Goal: Find contact information: Find contact information

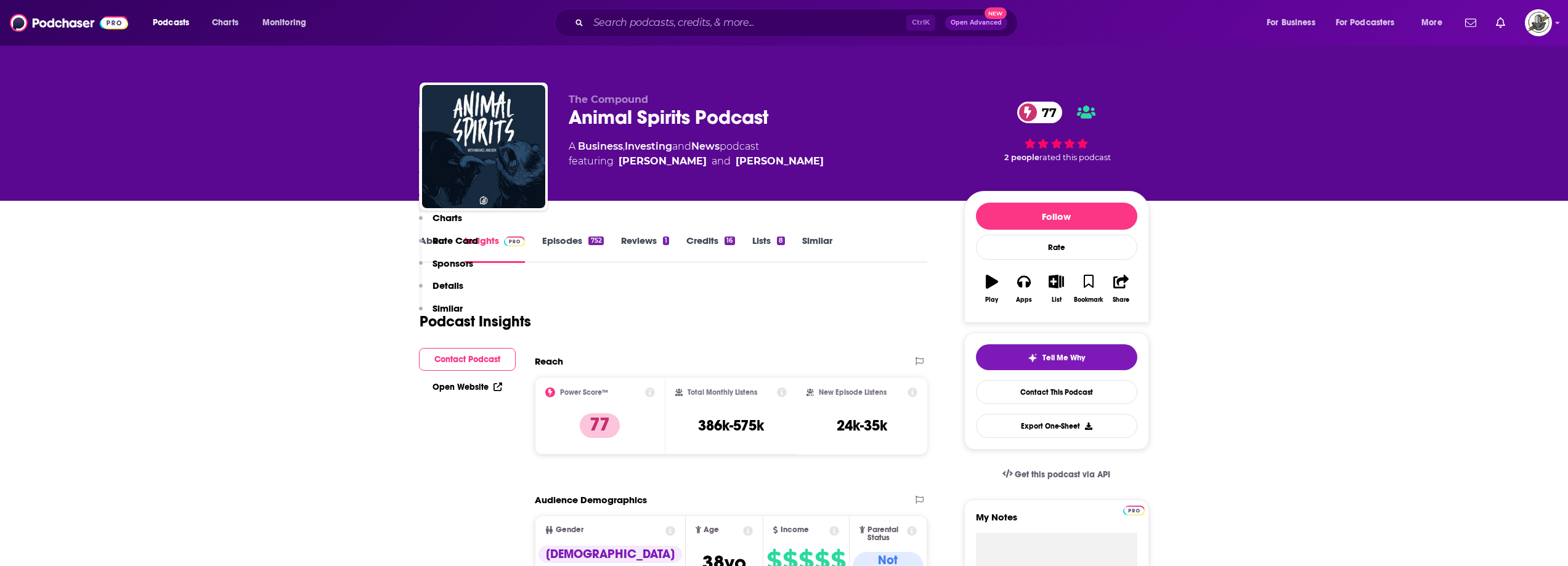
scroll to position [1354, 0]
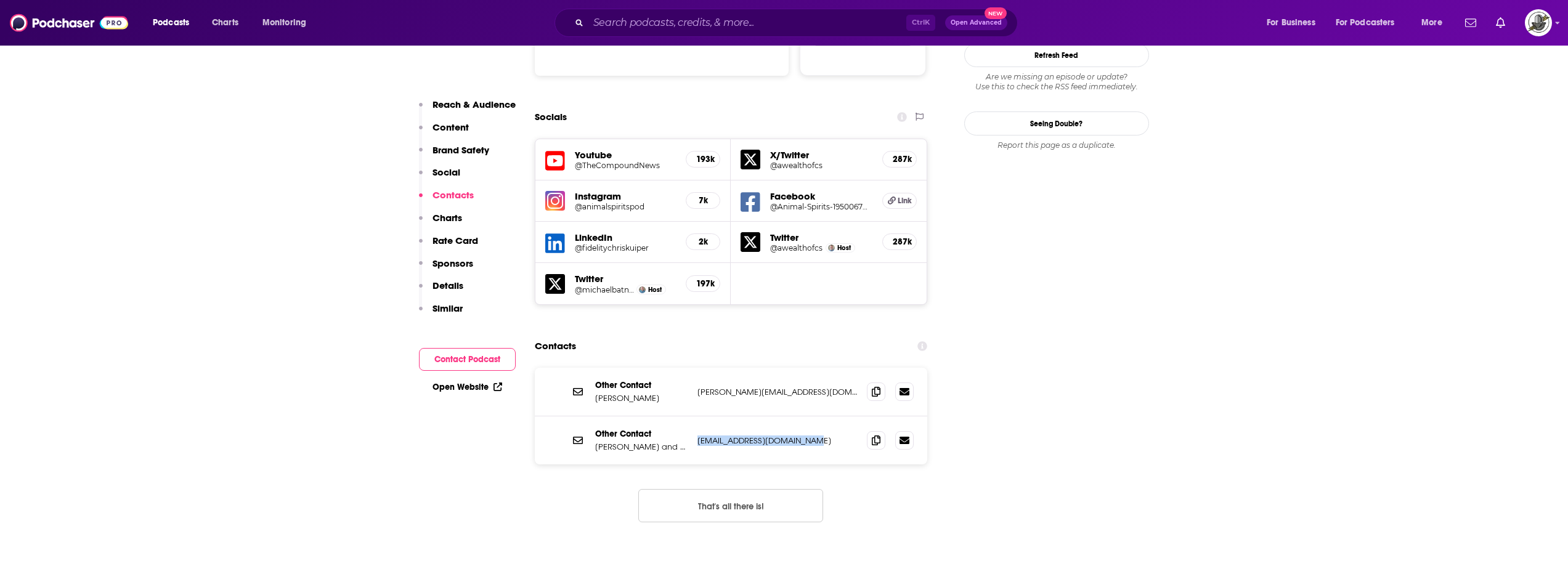
drag, startPoint x: 698, startPoint y: 371, endPoint x: 824, endPoint y: 369, distance: 126.0
click at [824, 416] on div "Other Contact Michael Batnick and Ben Carlson animalspiritspod@gmail.com animal…" at bounding box center [731, 440] width 393 height 48
copy p "animalspiritspod@gmail.com"
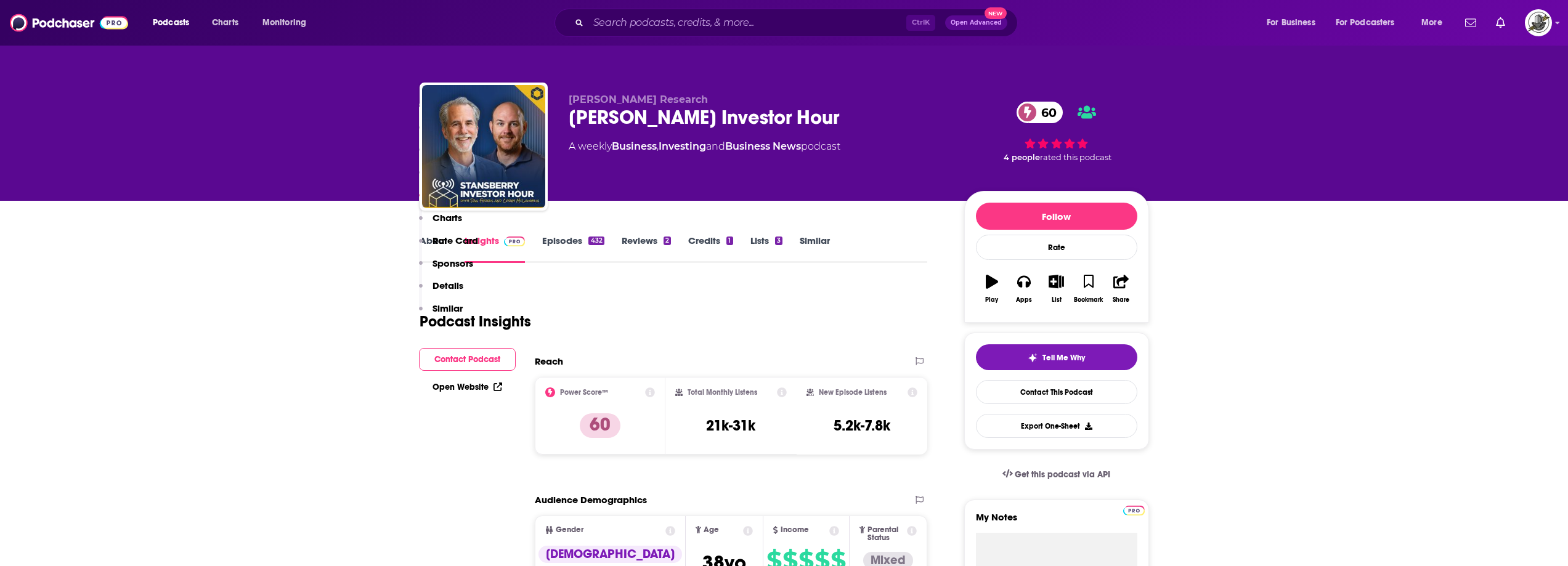
scroll to position [1231, 0]
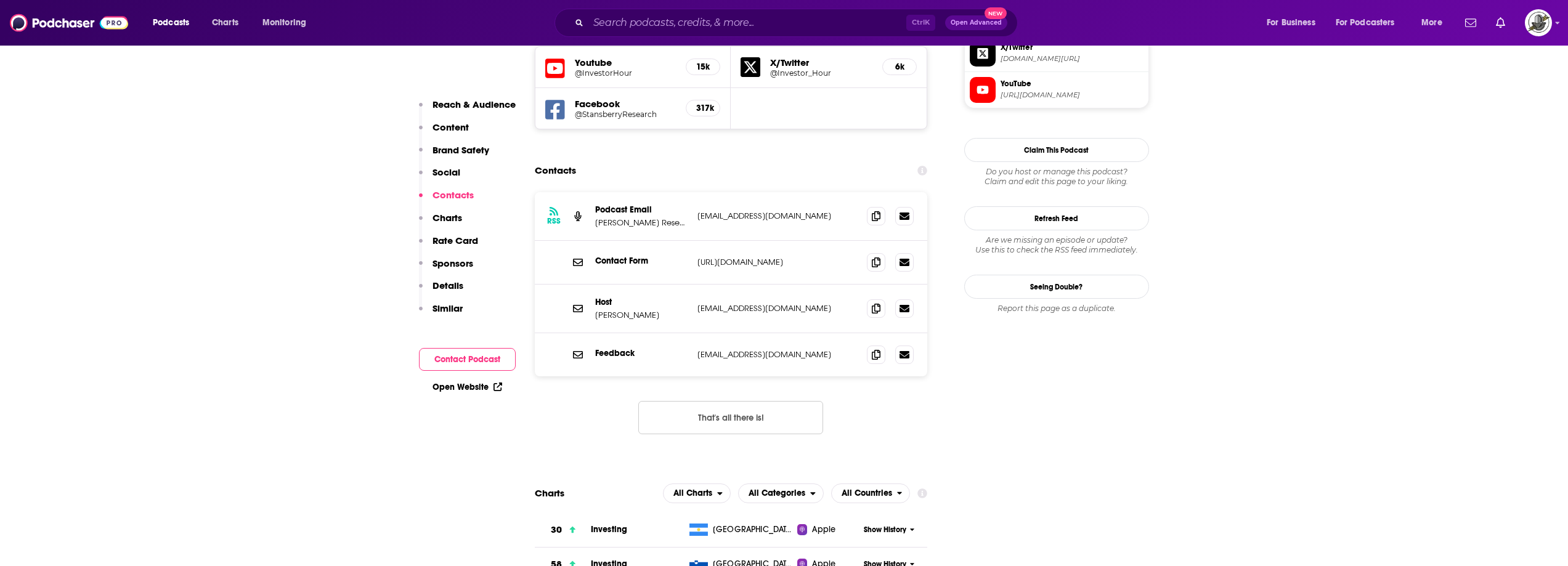
drag, startPoint x: 691, startPoint y: 159, endPoint x: 836, endPoint y: 154, distance: 145.1
click at [836, 192] on div "RSS Podcast Email Stansberry Research studio@stansberryresearch.com studio@stan…" at bounding box center [731, 216] width 393 height 48
copy div "studio@stansberryresearch.com"
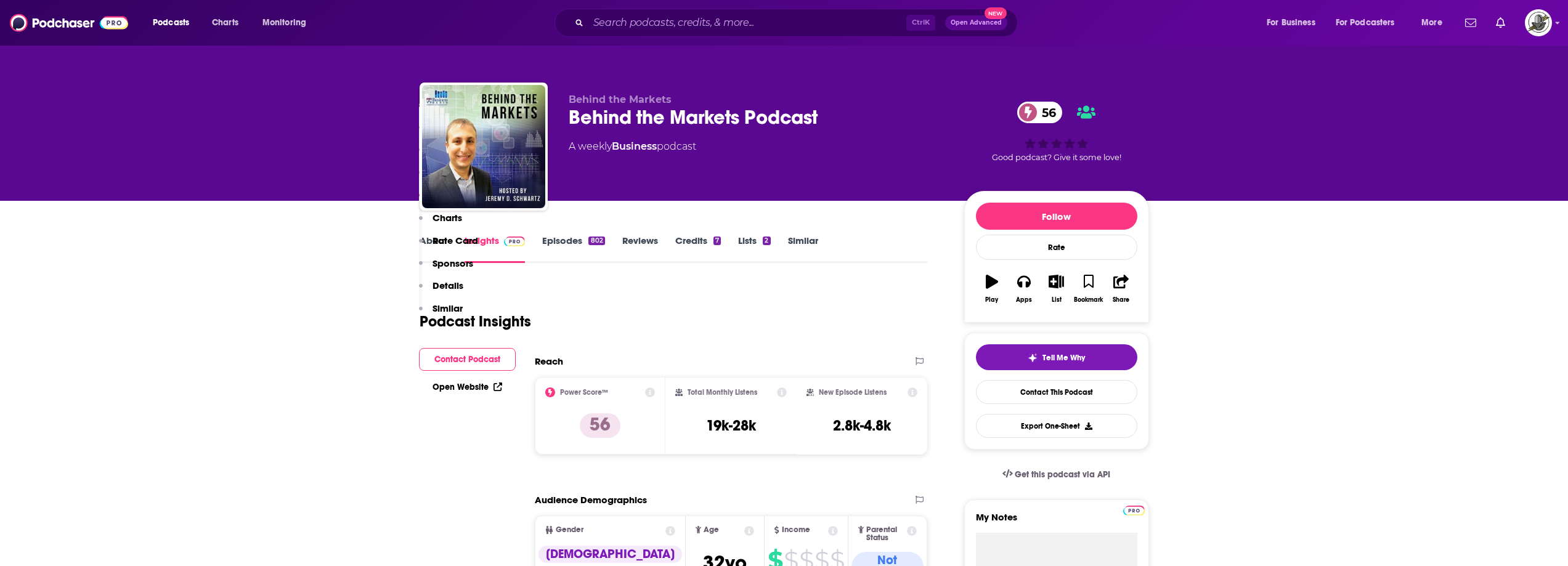
scroll to position [1293, 0]
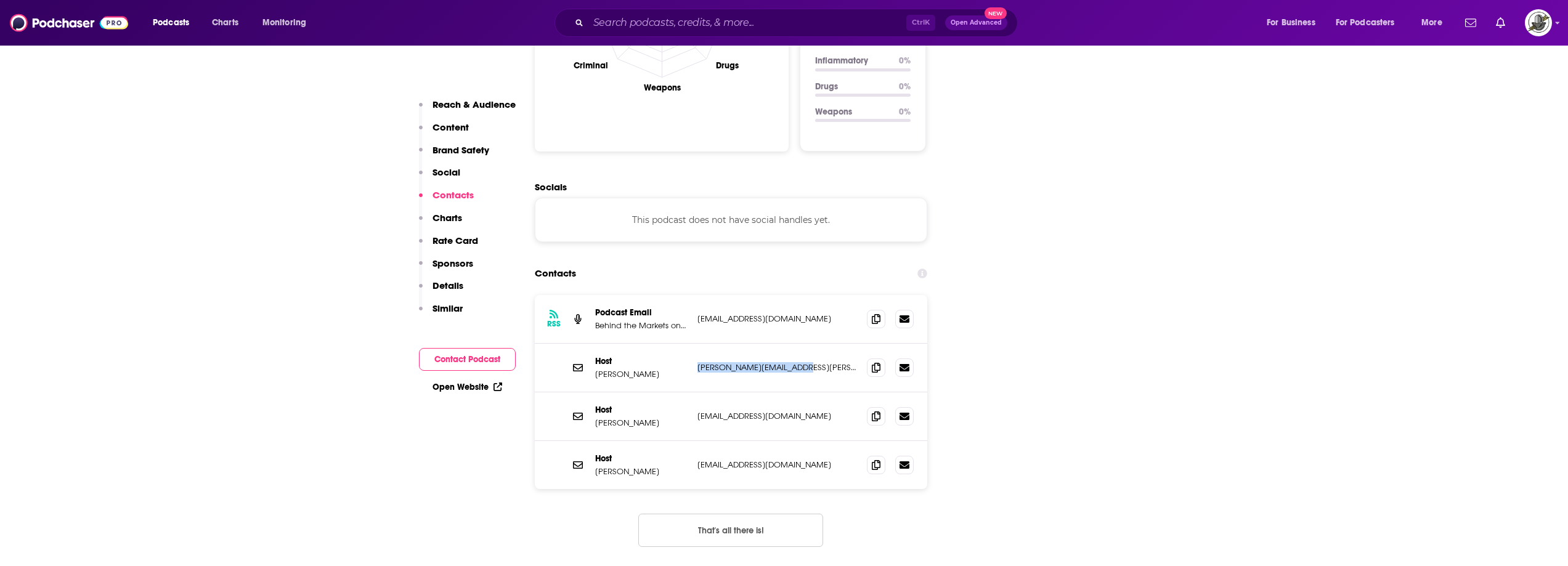
drag, startPoint x: 696, startPoint y: 298, endPoint x: 826, endPoint y: 292, distance: 130.1
click at [826, 344] on div "Host Jeremy Siegel siegel@wharton.upenn.edu siegel@wharton.upenn.edu" at bounding box center [731, 368] width 393 height 48
copy p "siegel@wharton.upenn.edu"
drag, startPoint x: 695, startPoint y: 395, endPoint x: 818, endPoint y: 393, distance: 123.0
click at [818, 441] on div "Host Jeremy Schwartz jschwartz@wisdomtree.com jschwartz@wisdomtree.com" at bounding box center [731, 465] width 393 height 48
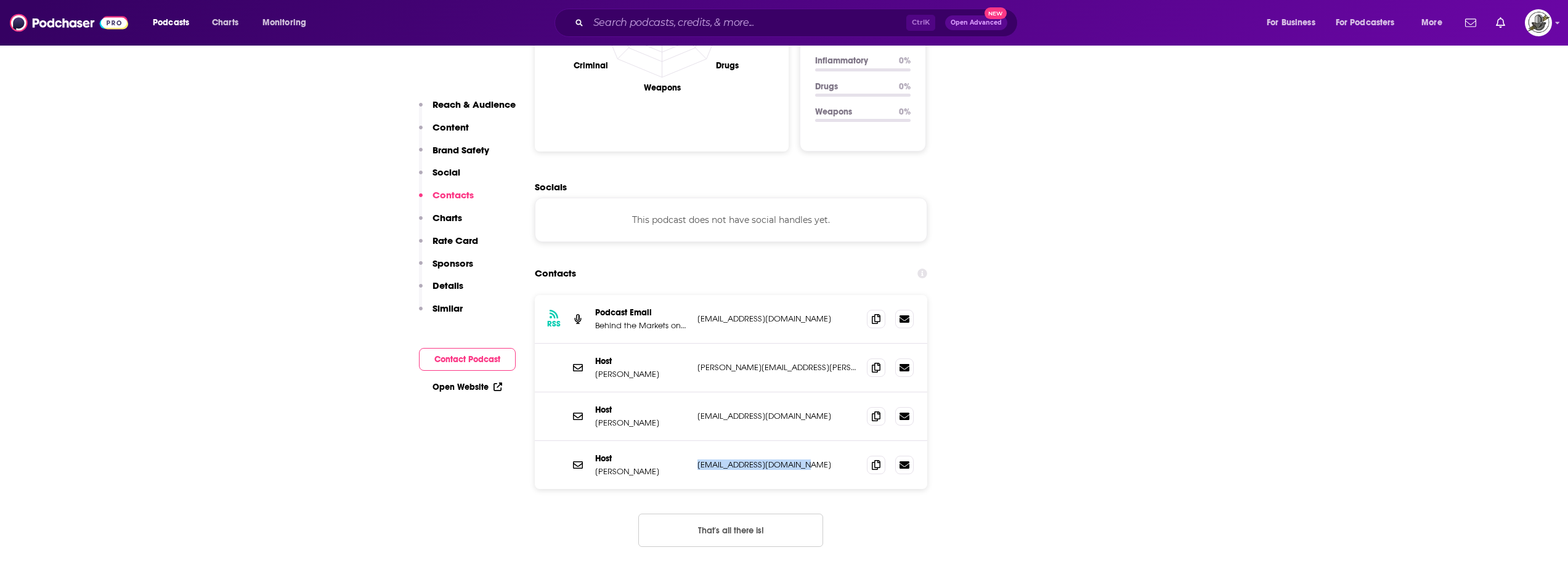
copy p "jschwartz@wisdomtree.com"
drag, startPoint x: 695, startPoint y: 297, endPoint x: 814, endPoint y: 297, distance: 119.0
click at [814, 344] on div "Host Jeremy Siegel siegel@wharton.upenn.edu siegel@wharton.upenn.edu" at bounding box center [731, 368] width 393 height 48
copy p "siegel@wharton.upenn.edu"
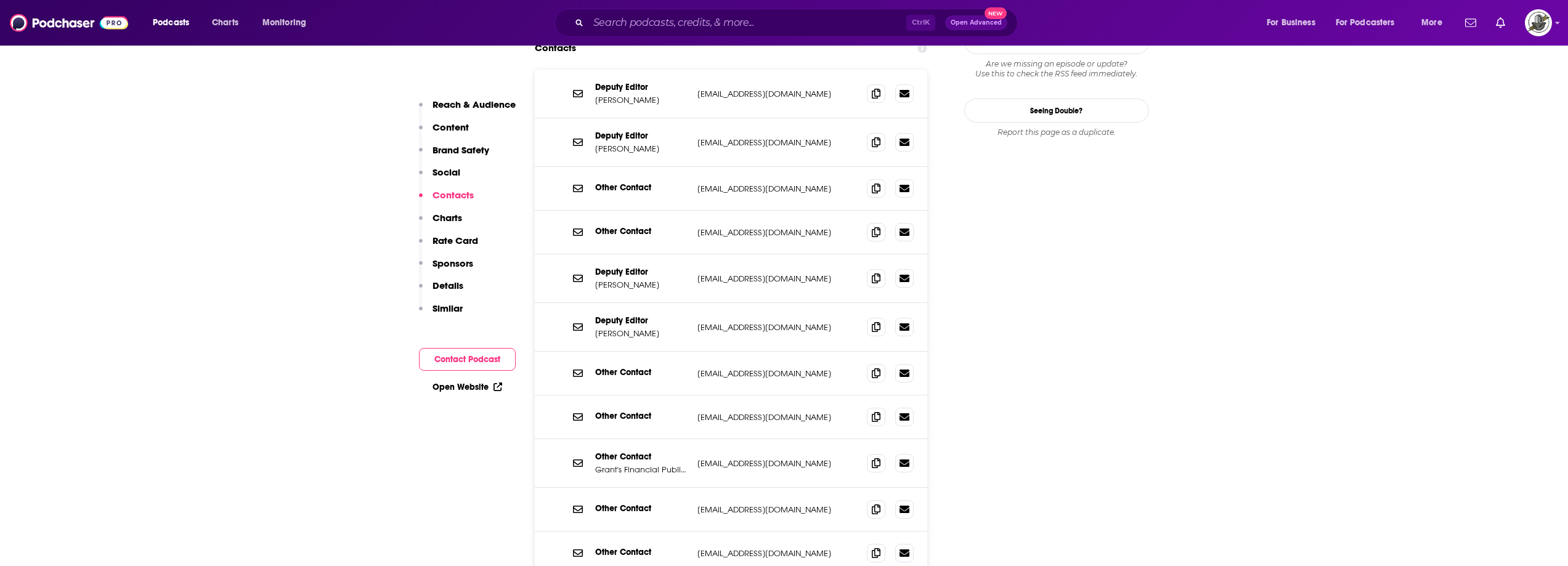
scroll to position [1293, 0]
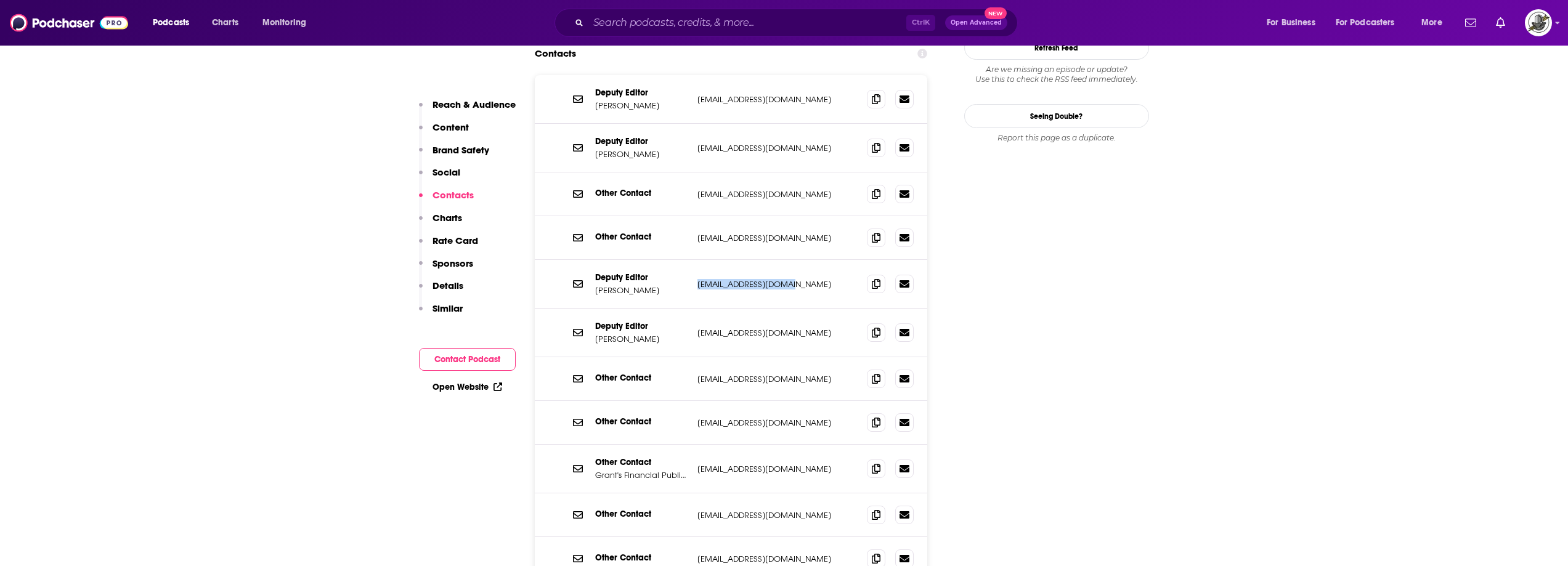
drag, startPoint x: 694, startPoint y: 232, endPoint x: 824, endPoint y: 237, distance: 130.1
click at [824, 260] on div "Deputy Editor [PERSON_NAME] [PERSON_NAME][EMAIL_ADDRESS][DOMAIN_NAME] [PERSON_N…" at bounding box center [731, 284] width 393 height 48
copy p "[EMAIL_ADDRESS][DOMAIN_NAME]"
